Goal: Task Accomplishment & Management: Manage account settings

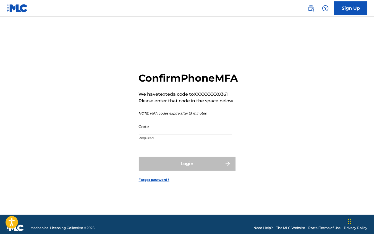
click at [174, 134] on input "Code" at bounding box center [185, 127] width 93 height 16
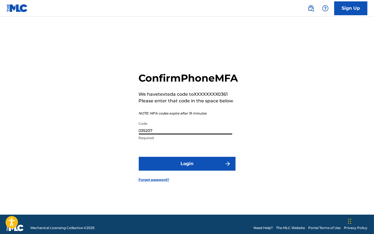
type input "035207"
click at [139, 157] on button "Login" at bounding box center [187, 164] width 97 height 14
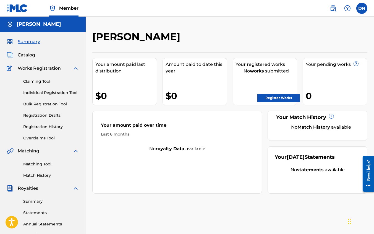
click at [240, 31] on div "[PERSON_NAME]" at bounding box center [198, 38] width 212 height 16
click at [147, 185] on div "Your amount paid over time Last 6 months No royalty data available" at bounding box center [177, 152] width 170 height 83
drag, startPoint x: 62, startPoint y: 102, endPoint x: 62, endPoint y: 153, distance: 50.6
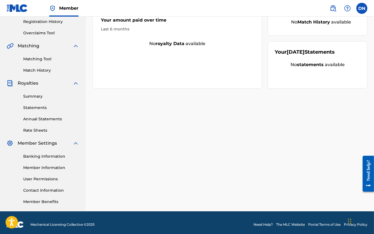
scroll to position [109, 0]
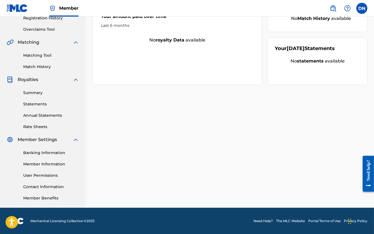
click at [62, 153] on link "Banking Information" at bounding box center [51, 153] width 56 height 6
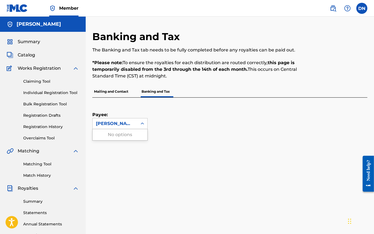
click at [138, 126] on div at bounding box center [142, 124] width 10 height 10
click at [179, 109] on div "Payee: Use Up and Down to choose options, press Enter to select the currently f…" at bounding box center [223, 114] width 262 height 32
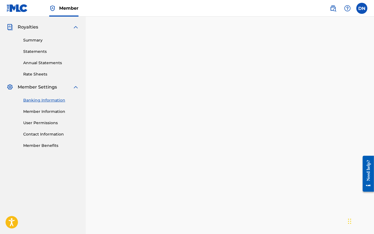
scroll to position [166, 0]
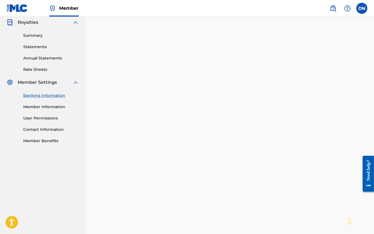
click at [35, 106] on link "Member Information" at bounding box center [51, 107] width 56 height 6
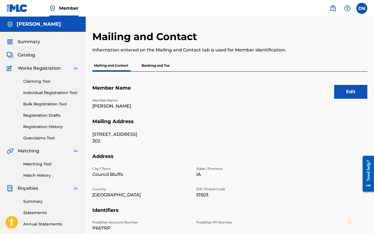
click at [352, 91] on button "Edit" at bounding box center [350, 92] width 33 height 14
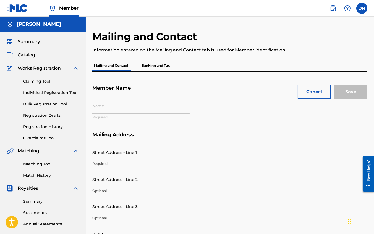
type input "[PERSON_NAME]"
type input "[STREET_ADDRESS]"
type input "302"
type input "Council Bluffs"
type input "51503"
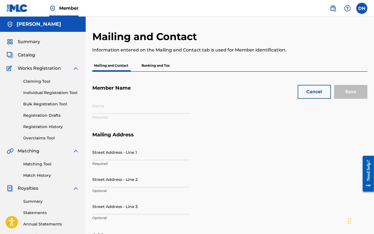
type input "P667RP"
type input "203"
type input "7700361"
click at [120, 109] on div "Name [PERSON_NAME] Required" at bounding box center [192, 115] width 201 height 34
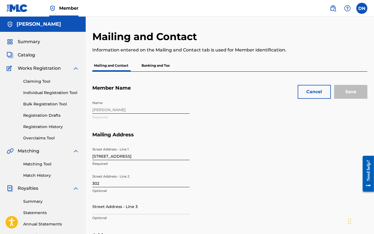
click at [120, 109] on div "Name [PERSON_NAME] Required" at bounding box center [192, 115] width 201 height 34
click at [320, 90] on button "Cancel" at bounding box center [314, 92] width 33 height 14
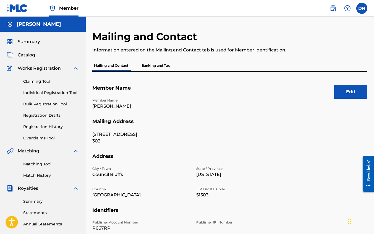
click at [362, 6] on label at bounding box center [361, 8] width 11 height 11
click at [362, 8] on input "DN [PERSON_NAME] [EMAIL_ADDRESS][DOMAIN_NAME] Notification Preferences Profile …" at bounding box center [362, 8] width 0 height 0
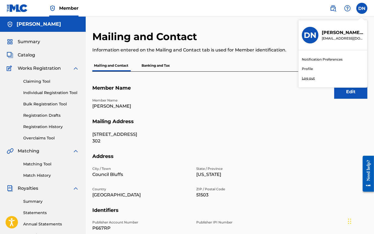
click at [311, 79] on p "Log out" at bounding box center [308, 78] width 13 height 5
click at [362, 8] on input "DN [PERSON_NAME] [EMAIL_ADDRESS][DOMAIN_NAME] Notification Preferences Profile …" at bounding box center [362, 8] width 0 height 0
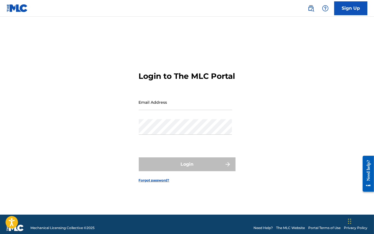
click at [356, 9] on link "Sign Up" at bounding box center [350, 8] width 33 height 14
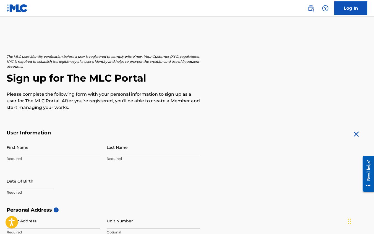
click at [43, 155] on input "First Name" at bounding box center [53, 147] width 93 height 16
type input "[PERSON_NAME]"
select select "8"
select select "2025"
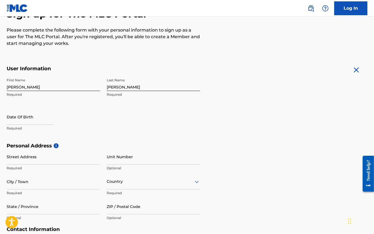
scroll to position [69, 0]
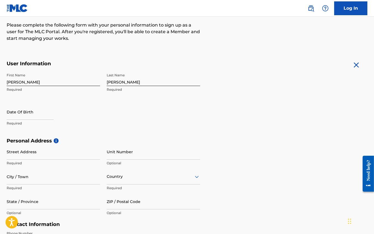
click at [29, 114] on input "text" at bounding box center [30, 112] width 47 height 16
select select "8"
select select "2025"
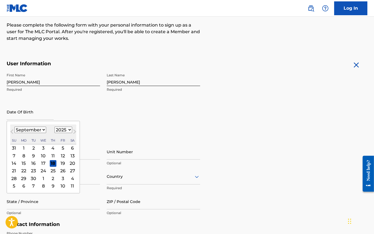
click at [34, 128] on select "January February March April May June July August September October November De…" at bounding box center [30, 130] width 32 height 6
select select "1"
click at [14, 127] on select "January February March April May June July August September October November De…" at bounding box center [30, 130] width 32 height 6
click at [23, 171] on div "17" at bounding box center [23, 170] width 7 height 7
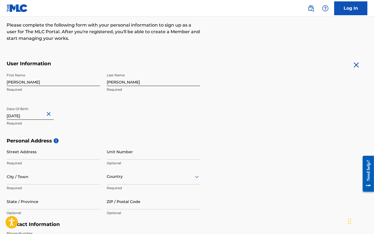
type input "[DATE]"
click at [266, 172] on div "Personal Address i Street Address Required Unit Number Optional City / Town Req…" at bounding box center [187, 180] width 361 height 84
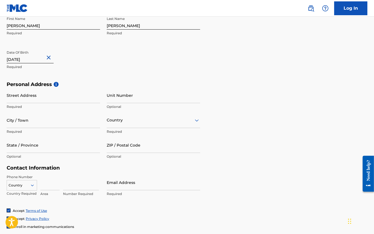
scroll to position [138, 0]
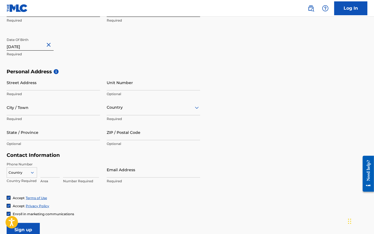
click at [264, 82] on div "Personal Address i Street Address Required Unit Number Optional City / Town Req…" at bounding box center [187, 111] width 361 height 84
click at [71, 82] on input "Street Address" at bounding box center [53, 83] width 93 height 16
type input "[STREET_ADDRESS][PERSON_NAME]"
type input "109"
type input "Lees Summit"
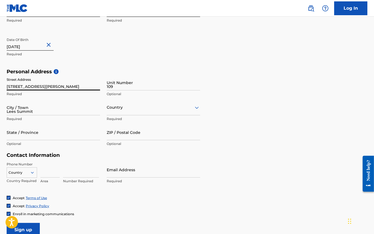
type input "[GEOGRAPHIC_DATA]"
type input "[US_STATE]"
type input "64086"
type input "816"
type input "8461011"
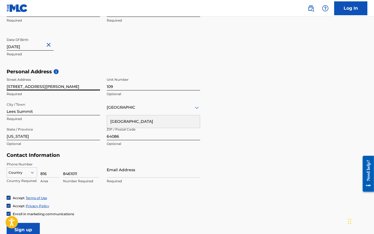
click at [277, 105] on div "Personal Address i Street Address [STREET_ADDRESS][PERSON_NAME] Optional City /…" at bounding box center [187, 111] width 361 height 84
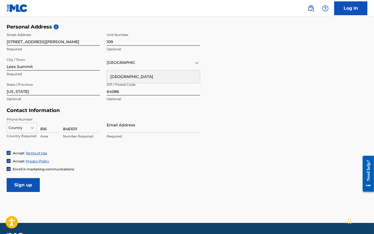
scroll to position [198, 0]
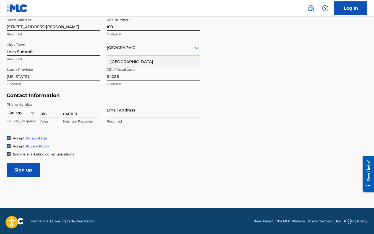
click at [85, 114] on input "8461011" at bounding box center [81, 110] width 36 height 16
click at [42, 117] on div "816 Area" at bounding box center [49, 114] width 19 height 25
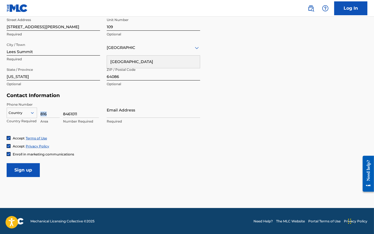
click at [43, 115] on input "816" at bounding box center [49, 110] width 19 height 16
type input "203"
type input "7700261"
click at [155, 110] on input "Email Address" at bounding box center [153, 110] width 93 height 16
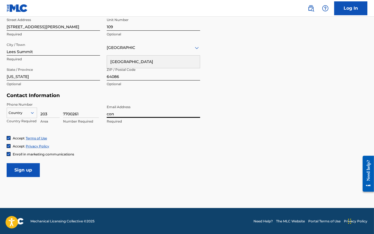
type input "[EMAIL_ADDRESS][DOMAIN_NAME]"
click at [7, 163] on input "Sign up" at bounding box center [23, 170] width 33 height 14
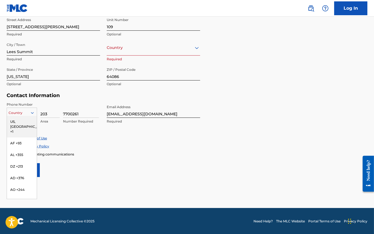
click at [24, 113] on div at bounding box center [22, 113] width 30 height 6
click at [22, 124] on div "US, [GEOGRAPHIC_DATA] +1" at bounding box center [22, 127] width 30 height 22
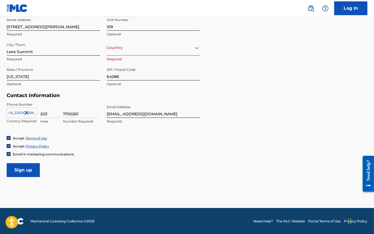
click at [19, 169] on input "Sign up" at bounding box center [23, 170] width 33 height 14
click at [20, 164] on input "Sign up" at bounding box center [23, 170] width 33 height 14
drag, startPoint x: 256, startPoint y: 88, endPoint x: 259, endPoint y: 88, distance: 2.8
click at [258, 88] on div "Personal Address i Street Address [STREET_ADDRESS][PERSON_NAME] Optional City /…" at bounding box center [187, 51] width 361 height 84
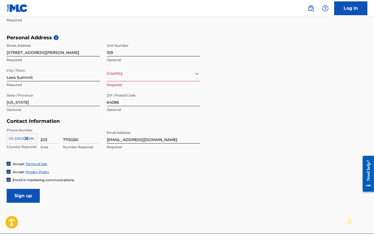
scroll to position [170, 0]
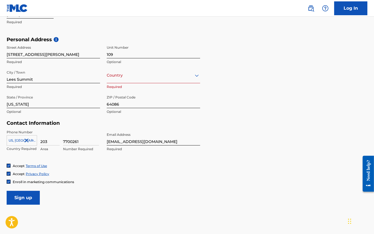
click at [183, 77] on div at bounding box center [153, 75] width 93 height 7
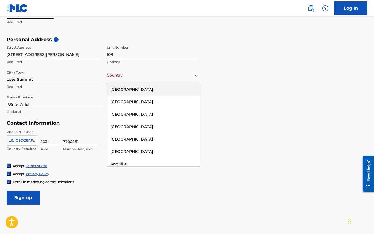
click at [172, 86] on div "[GEOGRAPHIC_DATA]" at bounding box center [153, 89] width 93 height 12
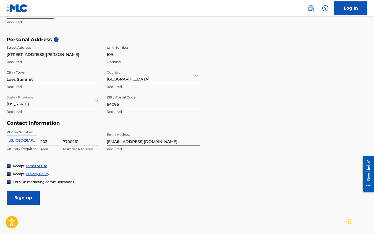
click at [34, 194] on input "Sign up" at bounding box center [23, 198] width 33 height 14
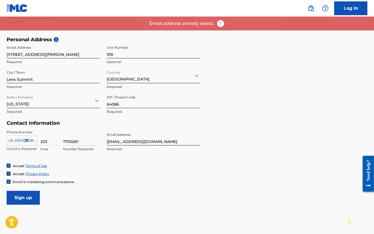
drag, startPoint x: 289, startPoint y: 90, endPoint x: 289, endPoint y: 87, distance: 2.8
click at [289, 90] on div "Personal Address i Street Address [STREET_ADDRESS][PERSON_NAME] Optional City /…" at bounding box center [187, 78] width 361 height 84
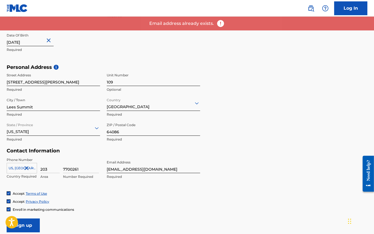
scroll to position [129, 0]
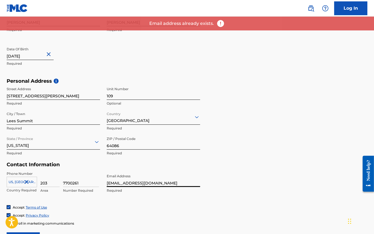
click at [164, 182] on input "[EMAIL_ADDRESS][DOMAIN_NAME]" at bounding box center [153, 179] width 93 height 16
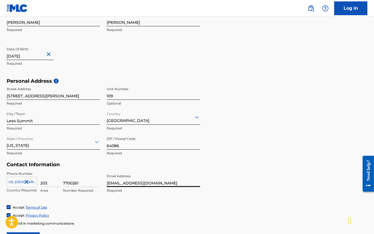
type input "[EMAIL_ADDRESS][DOMAIN_NAME]"
click at [292, 198] on form "User Information First Name [PERSON_NAME] Required Last Name [PERSON_NAME] Requ…" at bounding box center [187, 123] width 361 height 245
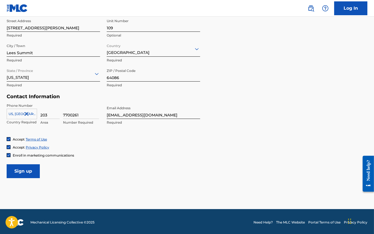
scroll to position [198, 0]
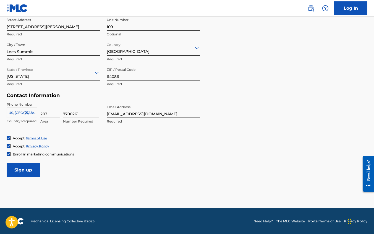
click at [15, 168] on input "Sign up" at bounding box center [23, 170] width 33 height 14
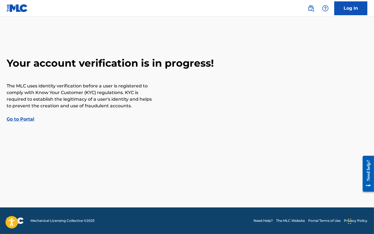
click at [343, 3] on link "Log In" at bounding box center [350, 8] width 33 height 14
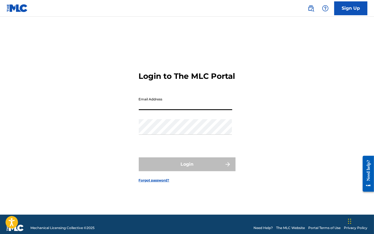
click at [168, 108] on input "Email Address" at bounding box center [185, 102] width 93 height 16
type input "[EMAIL_ADDRESS][DOMAIN_NAME]"
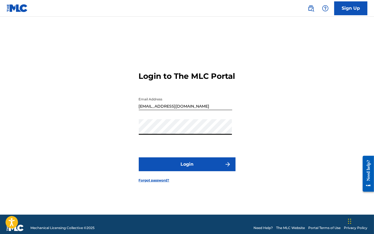
click at [139, 157] on button "Login" at bounding box center [187, 164] width 97 height 14
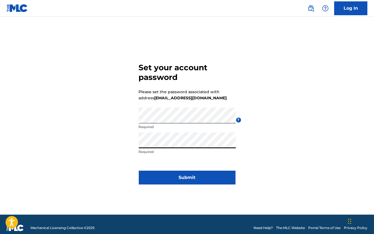
click button "Submit" at bounding box center [187, 178] width 97 height 14
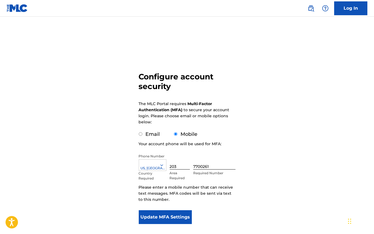
click at [302, 78] on div "Configure account security The MLC Portal requires Multi-Factor Authentication …" at bounding box center [187, 134] width 374 height 209
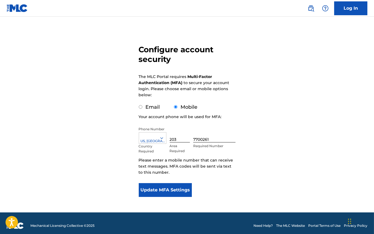
scroll to position [32, 0]
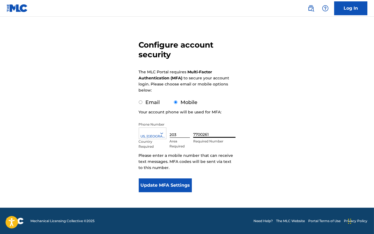
click at [204, 135] on input "7700261" at bounding box center [214, 130] width 42 height 16
type input "7700361"
click at [294, 117] on div "Configure account security The MLC Portal requires Multi-Factor Authentication …" at bounding box center [187, 103] width 374 height 209
click at [168, 185] on button "Update MFA Settings" at bounding box center [165, 185] width 53 height 14
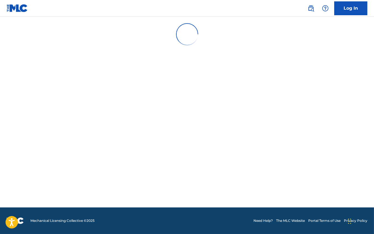
scroll to position [0, 0]
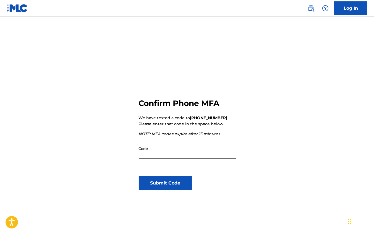
click at [205, 151] on input "Code" at bounding box center [187, 151] width 97 height 16
type input "481854"
click button "Submit Code" at bounding box center [165, 183] width 53 height 14
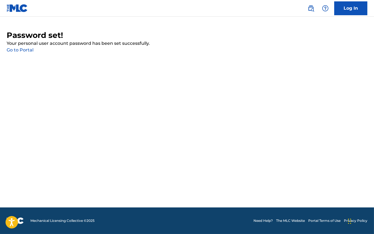
click at [345, 7] on link "Log In" at bounding box center [350, 8] width 33 height 14
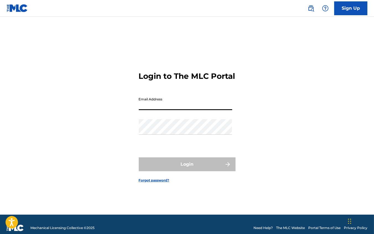
click at [167, 109] on input "Email Address" at bounding box center [185, 102] width 93 height 16
type input "[EMAIL_ADDRESS][DOMAIN_NAME]"
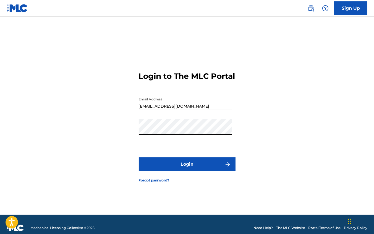
click at [139, 157] on button "Login" at bounding box center [187, 164] width 97 height 14
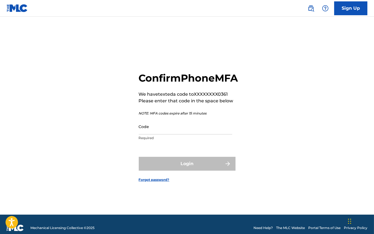
click at [189, 129] on input "Code" at bounding box center [185, 127] width 93 height 16
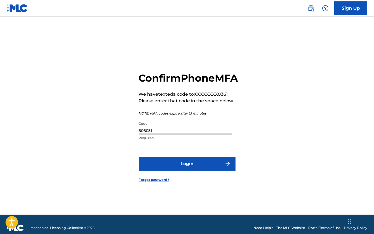
type input "806031"
click at [139, 157] on button "Login" at bounding box center [187, 164] width 97 height 14
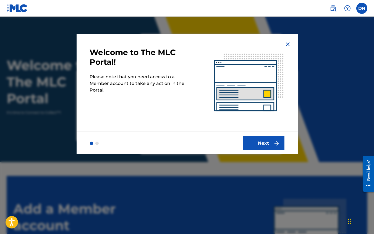
click at [288, 40] on img at bounding box center [248, 82] width 97 height 97
click at [283, 44] on img at bounding box center [248, 82] width 97 height 97
click at [290, 43] on img at bounding box center [287, 44] width 7 height 7
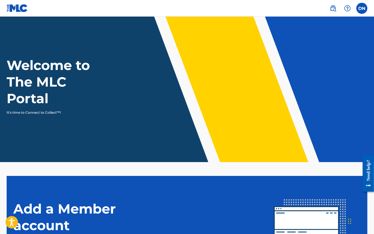
click at [367, 6] on div "DN DN Douglas Noga douglashnoga@gmail.com Notification Preferences Profile Log …" at bounding box center [345, 8] width 43 height 11
click at [362, 9] on label at bounding box center [361, 8] width 11 height 11
click at [362, 8] on input "DN Douglas Noga douglashnoga@gmail.com Notification Preferences Profile Log out" at bounding box center [362, 8] width 0 height 0
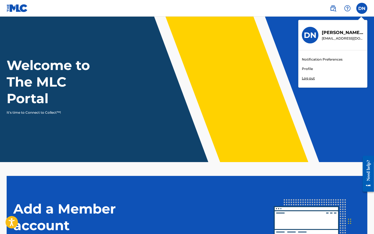
click at [25, 9] on img at bounding box center [17, 8] width 21 height 8
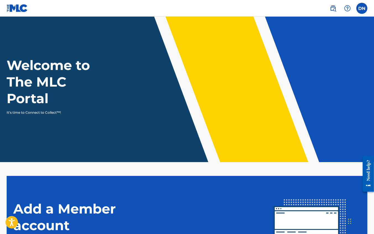
click at [332, 8] on img at bounding box center [333, 8] width 7 height 7
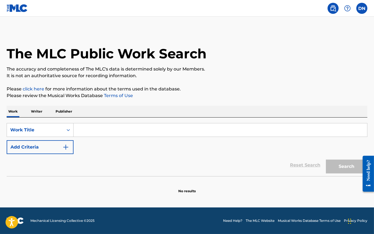
click at [188, 100] on div "The MLC Public Work Search The accuracy and completeness of The MLC's data is d…" at bounding box center [187, 111] width 374 height 163
click at [89, 129] on input "Search Form" at bounding box center [220, 129] width 293 height 13
click at [66, 146] on img "Search Form" at bounding box center [65, 147] width 7 height 7
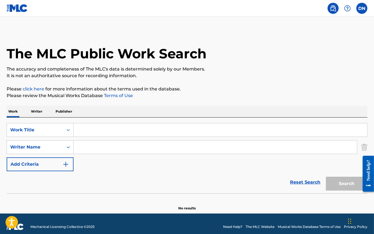
click at [66, 171] on div "Reset Search Search" at bounding box center [187, 182] width 361 height 22
click at [64, 163] on img "Search Form" at bounding box center [65, 164] width 7 height 7
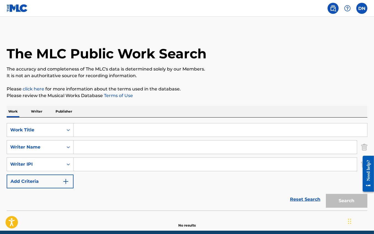
click at [58, 187] on button "Add Criteria" at bounding box center [40, 181] width 67 height 14
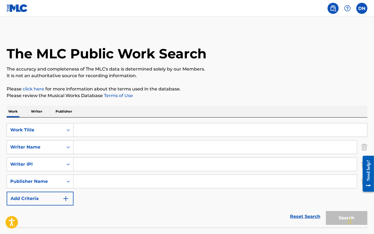
click at [360, 6] on label at bounding box center [361, 8] width 11 height 11
click at [362, 8] on input "DN Douglas Noga douglashnoga@gmail.com Notification Preferences Profile Log out" at bounding box center [362, 8] width 0 height 0
click at [342, 7] on div at bounding box center [347, 8] width 11 height 11
click at [20, 9] on img at bounding box center [17, 8] width 21 height 8
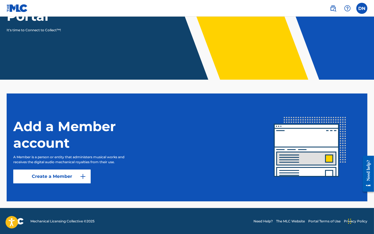
scroll to position [83, 0]
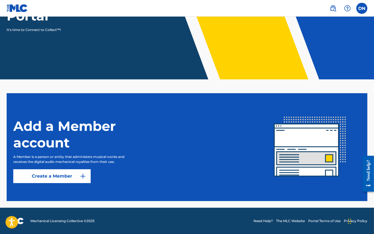
click at [54, 177] on link "Create a Member" at bounding box center [51, 176] width 77 height 14
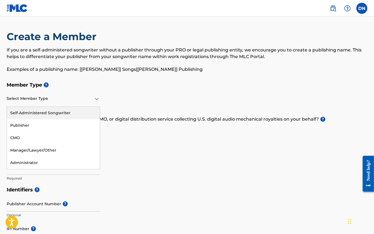
click at [74, 96] on div at bounding box center [53, 98] width 93 height 7
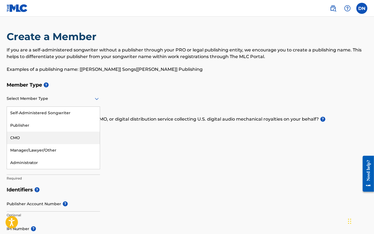
click at [58, 136] on div "CMO" at bounding box center [53, 138] width 93 height 12
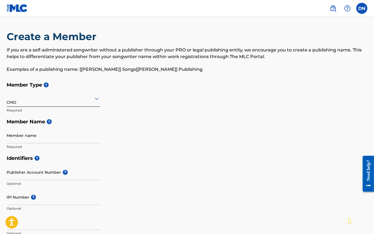
click at [58, 136] on input "Member name" at bounding box center [53, 135] width 93 height 16
type input "Outfitt Music"
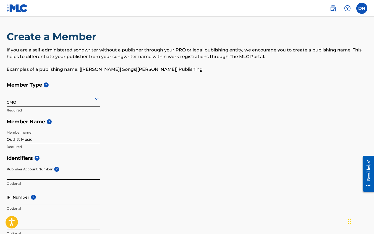
click at [187, 166] on div "Identifiers ? Publisher Account Number ? Optional IPI Number ? Optional ISNI Op…" at bounding box center [187, 195] width 361 height 87
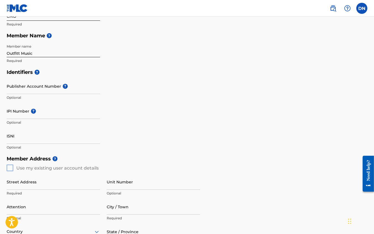
scroll to position [97, 0]
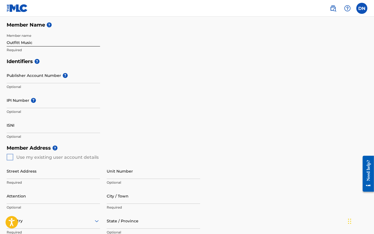
click at [136, 80] on div "Identifiers ? Publisher Account Number ? Optional IPI Number ? Optional ISNI Op…" at bounding box center [187, 99] width 361 height 87
click at [300, 54] on div "Member Type ? CMO Required Member Name ? Member name Outfitt Music Required" at bounding box center [187, 18] width 361 height 73
click at [357, 12] on div "DN DN Douglas Noga douglashnoga@gmail.com Notification Preferences Profile Log …" at bounding box center [345, 8] width 43 height 11
click at [363, 8] on label at bounding box center [361, 8] width 11 height 11
click at [362, 8] on input "DN Douglas Noga douglashnoga@gmail.com Notification Preferences Profile Log out" at bounding box center [362, 8] width 0 height 0
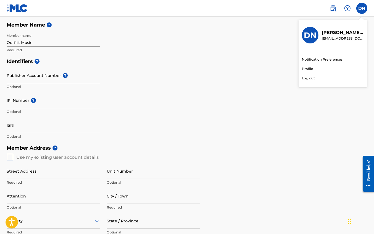
click at [307, 76] on p "Log out" at bounding box center [308, 78] width 13 height 5
click at [362, 8] on input "DN Douglas Noga douglashnoga@gmail.com Notification Preferences Profile Log out" at bounding box center [362, 8] width 0 height 0
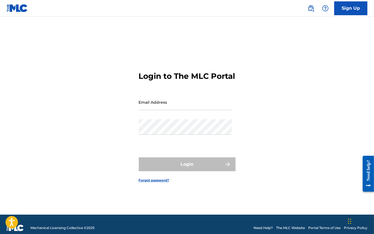
click at [181, 116] on div "Email Address" at bounding box center [185, 106] width 93 height 25
click at [176, 107] on input "Email Address" at bounding box center [185, 102] width 93 height 16
type input "[EMAIL_ADDRESS][DOMAIN_NAME]"
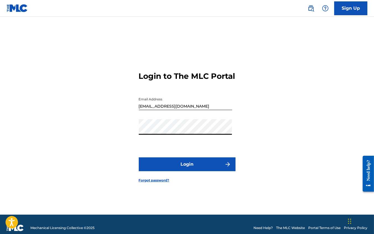
click at [139, 157] on button "Login" at bounding box center [187, 164] width 97 height 14
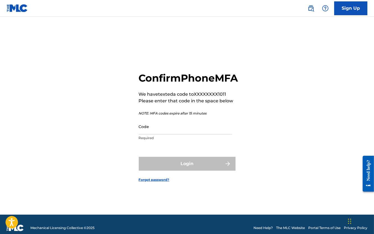
click at [168, 134] on input "Code" at bounding box center [185, 127] width 93 height 16
type input "789141"
click at [139, 157] on button "Login" at bounding box center [187, 164] width 97 height 14
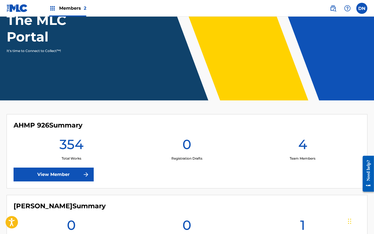
scroll to position [69, 0]
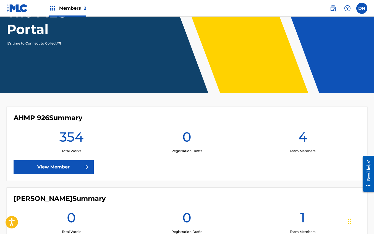
click at [56, 165] on link "View Member" at bounding box center [54, 167] width 80 height 14
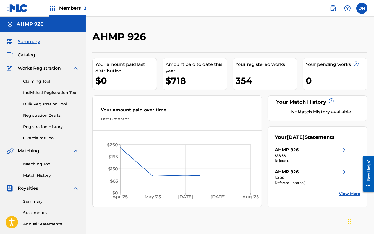
click at [203, 19] on div "AHMP 926 Your amount paid last distribution $0 Amount paid to date this year $7…" at bounding box center [230, 167] width 288 height 300
click at [40, 126] on link "Registration History" at bounding box center [51, 127] width 56 height 6
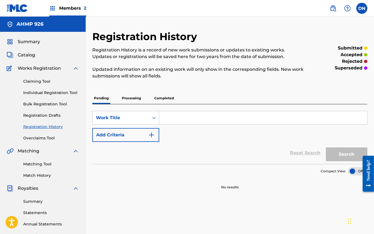
click at [191, 119] on input "Search Form" at bounding box center [263, 117] width 208 height 13
click at [121, 133] on button "Add Criteria" at bounding box center [125, 135] width 67 height 14
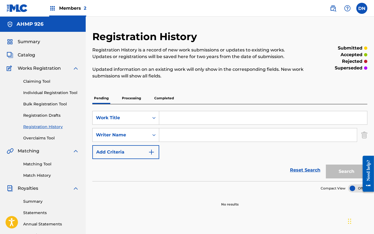
click at [127, 149] on button "Add Criteria" at bounding box center [125, 152] width 67 height 14
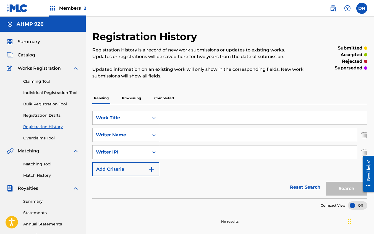
click at [123, 170] on button "Add Criteria" at bounding box center [125, 169] width 67 height 14
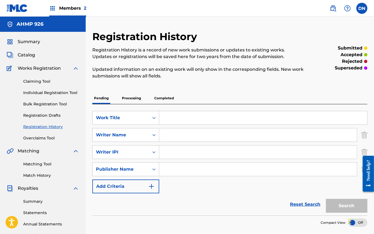
click at [128, 182] on button "Add Criteria" at bounding box center [125, 186] width 67 height 14
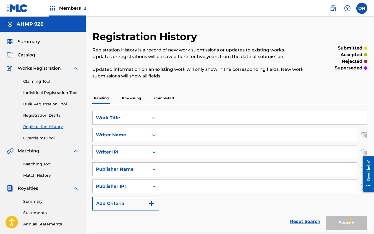
click at [55, 94] on link "Individual Registration Tool" at bounding box center [51, 93] width 56 height 6
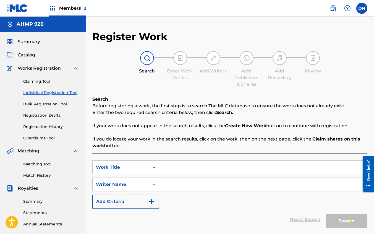
click at [180, 170] on input "Search Form" at bounding box center [263, 167] width 208 height 13
type input "Cell Dope"
click at [168, 189] on input "Search Form" at bounding box center [263, 184] width 208 height 13
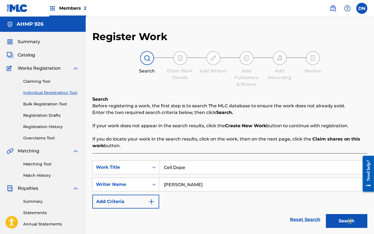
type input "Antoine Reed"
click at [326, 214] on button "Search" at bounding box center [346, 221] width 41 height 14
click at [349, 44] on div "Register Work Search Enter Work Details Add Writers Add Publishers & Shares Add…" at bounding box center [229, 203] width 275 height 346
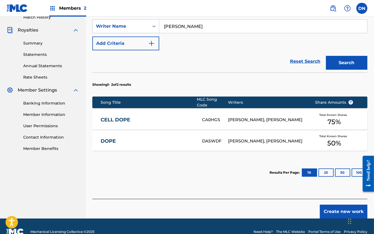
scroll to position [165, 0]
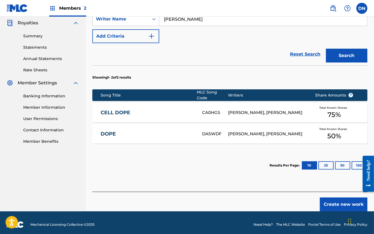
click at [228, 114] on div "CELL DOPE CA0HGS ANTOINE REED, TYRONE HILL Total Known Shares 75 %" at bounding box center [229, 112] width 275 height 19
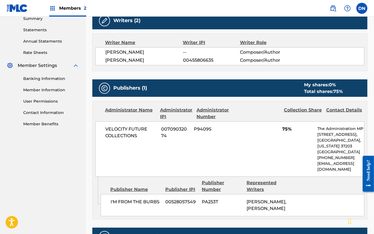
scroll to position [193, 0]
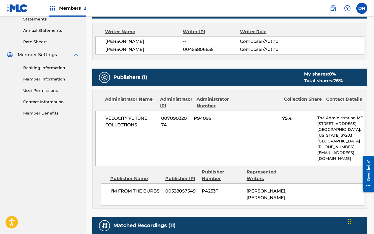
click at [127, 118] on span "VELOCITY FUTURE COLLECTIONS" at bounding box center [131, 121] width 52 height 13
